Goal: Information Seeking & Learning: Learn about a topic

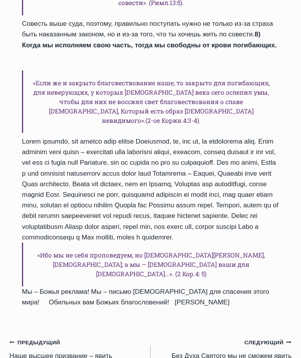
scroll to position [970, 0]
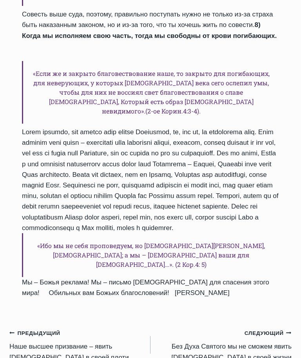
click at [41, 329] on small "Предыдущий Предыдущий" at bounding box center [34, 333] width 51 height 9
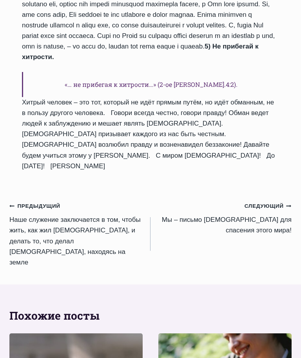
scroll to position [813, 0]
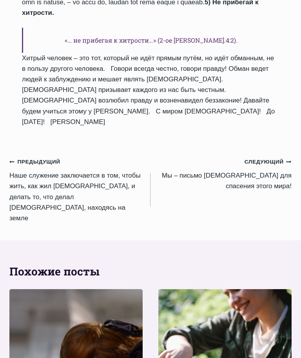
click at [29, 158] on small "Предыдущий Предыдущий" at bounding box center [34, 162] width 51 height 9
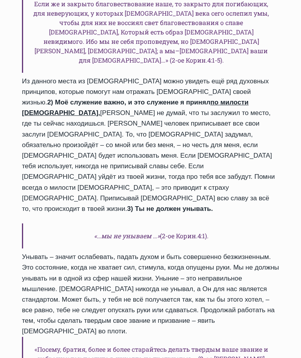
scroll to position [650, 0]
